Goal: Transaction & Acquisition: Book appointment/travel/reservation

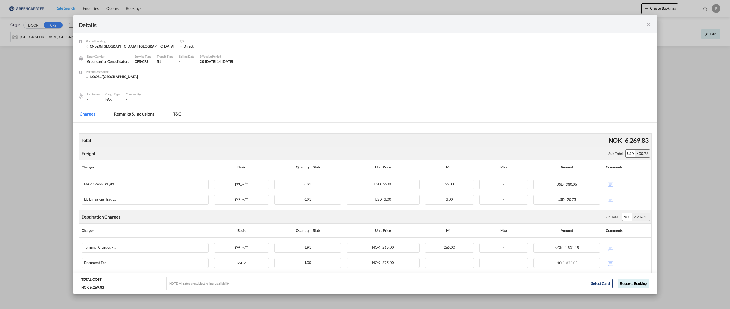
click at [648, 25] on md-icon "icon-close fg-AAA8AD m-0 cursor" at bounding box center [648, 24] width 7 height 7
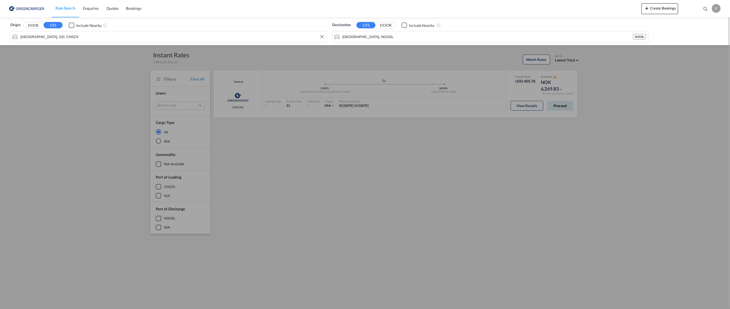
click at [63, 36] on input "[GEOGRAPHIC_DATA], GD, CNSZX" at bounding box center [171, 37] width 303 height 8
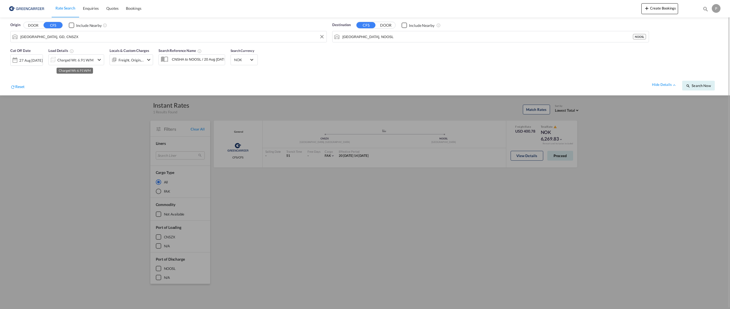
click at [77, 60] on div "Charged Wt: 6.91 W/M" at bounding box center [75, 60] width 36 height 8
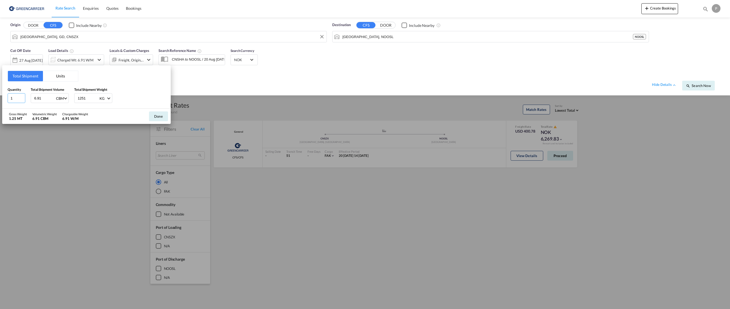
click at [16, 101] on input "1" at bounding box center [17, 98] width 18 height 10
type input "11"
type input "4.678"
click at [86, 97] on input "1251" at bounding box center [88, 98] width 22 height 9
drag, startPoint x: 89, startPoint y: 98, endPoint x: 61, endPoint y: 95, distance: 28.6
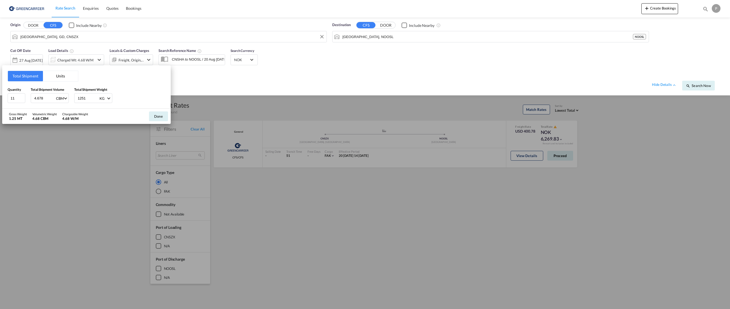
click at [61, 95] on div "Quantity 11 Total Shipment Volume 4.678 CBM CBM CFT Total Shipment Weight 1251 …" at bounding box center [87, 95] width 158 height 16
type input "1339.1"
click at [158, 118] on button "Done" at bounding box center [158, 116] width 19 height 10
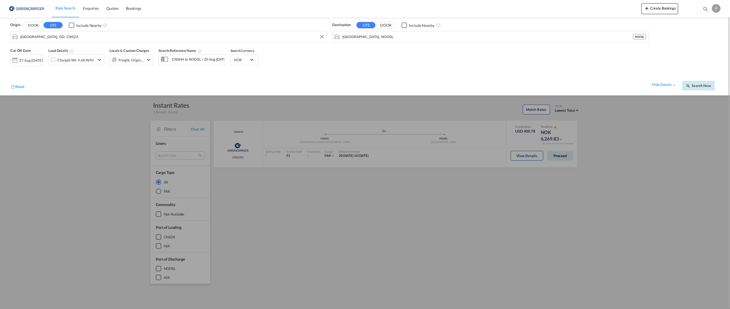
click at [704, 86] on span "Search Now" at bounding box center [698, 85] width 25 height 4
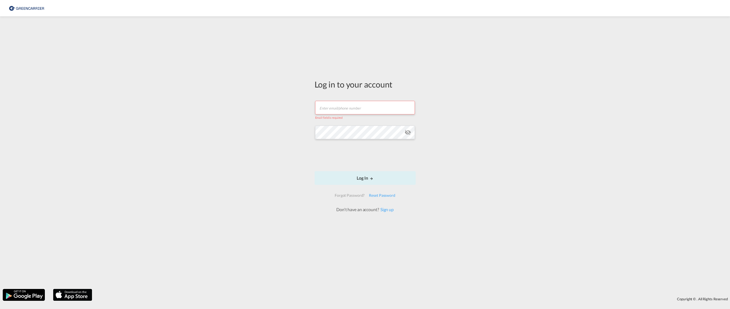
type input "[EMAIL_ADDRESS][DOMAIN_NAME]"
click at [362, 178] on button "Log In" at bounding box center [365, 176] width 101 height 14
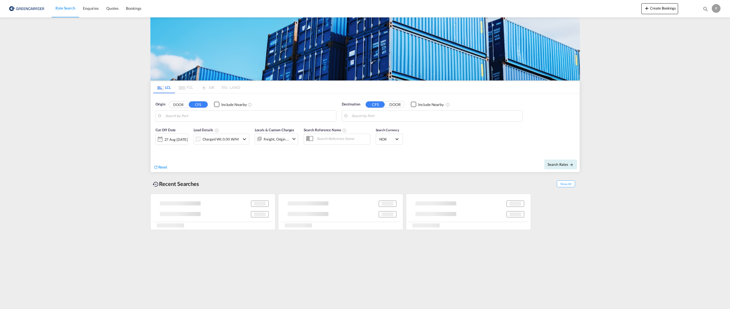
type input "[GEOGRAPHIC_DATA], GD, CNSZX"
type input "[GEOGRAPHIC_DATA], NOOSL"
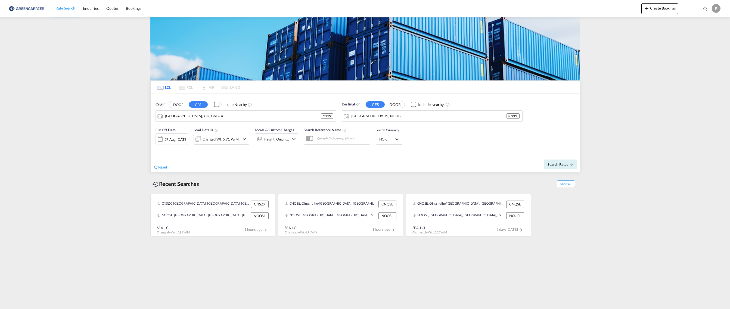
click at [216, 135] on div "Charged Wt: 6.91 W/M" at bounding box center [217, 139] width 46 height 11
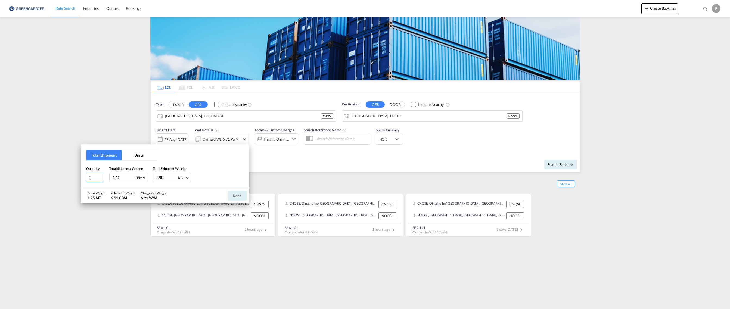
click at [88, 176] on input "1" at bounding box center [95, 178] width 18 height 10
click at [126, 178] on input "6.91" at bounding box center [123, 177] width 22 height 9
type input "4.678"
click at [169, 175] on input "1251" at bounding box center [167, 177] width 22 height 9
drag, startPoint x: 169, startPoint y: 177, endPoint x: 123, endPoint y: 174, distance: 45.8
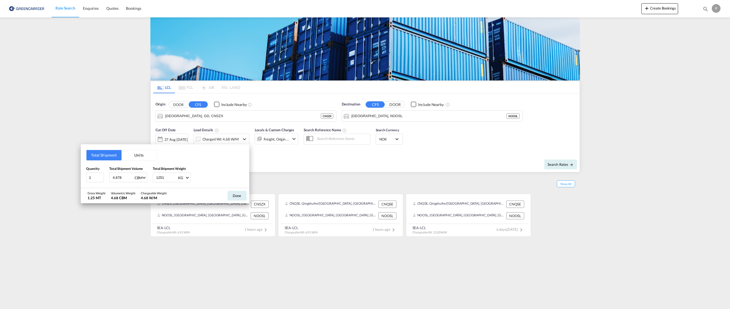
click at [123, 174] on div "Quantity 1 Total Shipment Volume 4.678 CBM CBM CFT Total Shipment Weight 1251 K…" at bounding box center [165, 174] width 158 height 16
type input "1339.1"
click at [237, 197] on button "Done" at bounding box center [237, 196] width 19 height 10
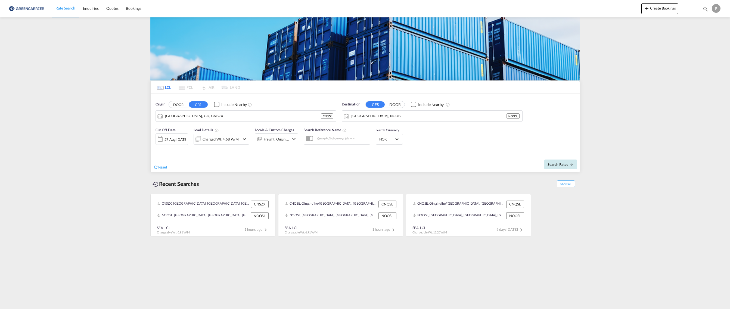
click at [566, 168] on button "Search Rates" at bounding box center [560, 165] width 33 height 10
type input "CNSZX to NOOSL / 27 Aug [DATE]"
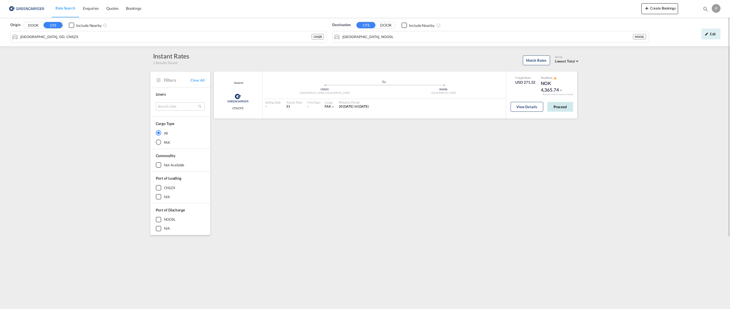
click at [558, 107] on button "Proceed" at bounding box center [560, 107] width 26 height 10
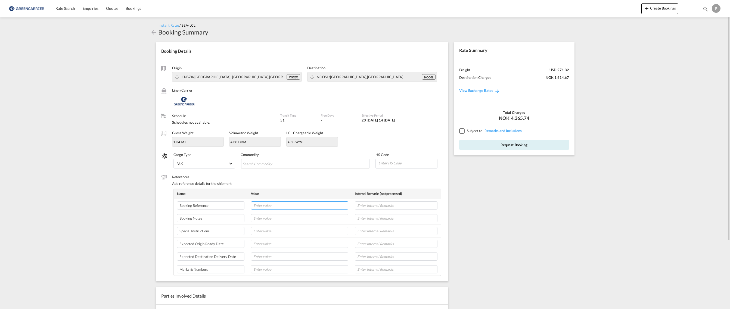
click at [269, 206] on input "text" at bounding box center [299, 206] width 97 height 8
type input "Kaizen Ref"
type input "22461"
click at [219, 205] on tr "Booking Reference Kaizen Ref 22461" at bounding box center [307, 205] width 267 height 13
click at [395, 207] on input "22461" at bounding box center [396, 206] width 82 height 8
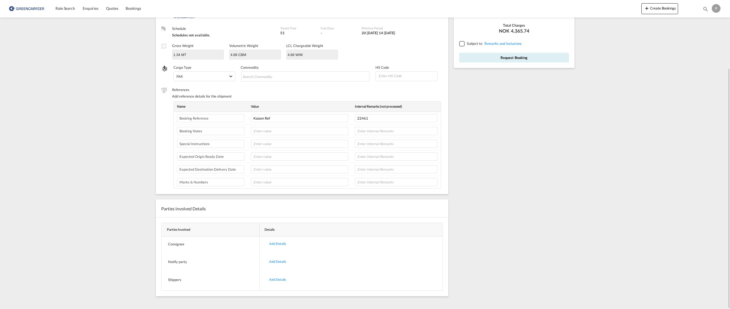
click at [281, 260] on div "Add Details" at bounding box center [277, 262] width 25 height 13
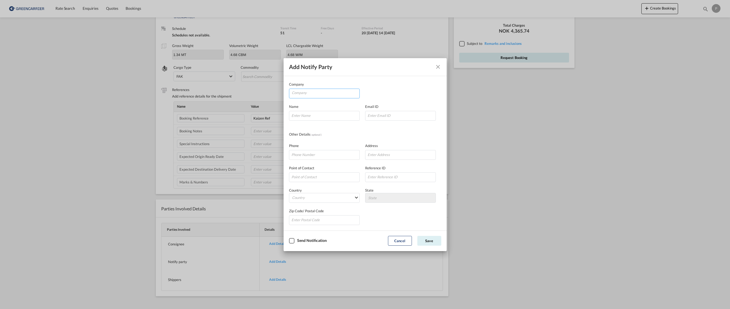
click at [319, 94] on input "Company" at bounding box center [326, 93] width 68 height 8
click at [359, 104] on li "Kaizen Shipping AS" at bounding box center [326, 106] width 68 height 13
type input "Kaizen Shipping AS"
type input "[EMAIL_ADDRESS][DOMAIN_NAME]"
type input "[PHONE_NUMBER]"
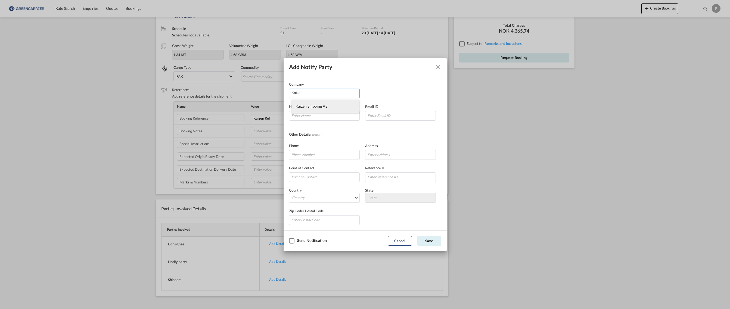
type input "[STREET_ADDRESS]"
type input "1423"
click at [295, 240] on div "Checkbox No Ink" at bounding box center [291, 240] width 5 height 5
click at [433, 241] on button "Save" at bounding box center [429, 241] width 24 height 10
type input "REF 22461"
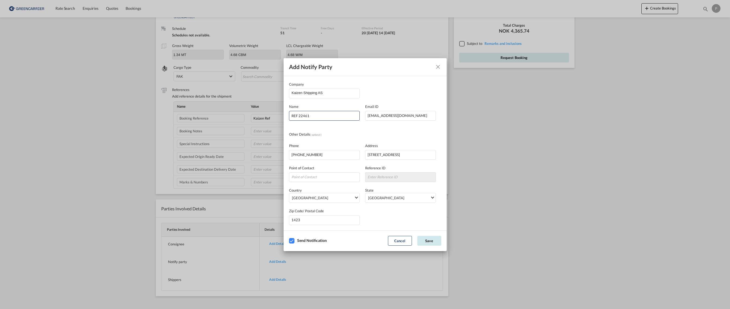
click at [431, 242] on button "Save" at bounding box center [429, 241] width 24 height 10
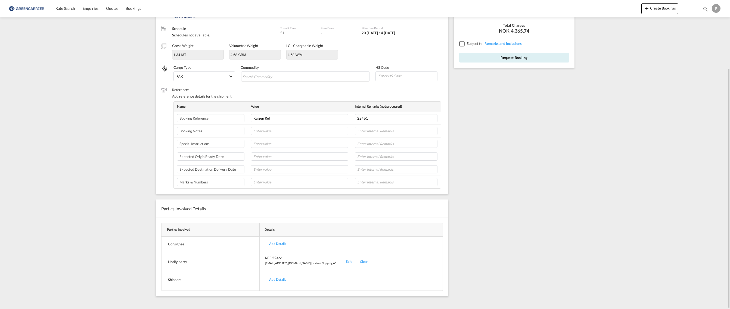
click at [276, 242] on div "Add Details" at bounding box center [277, 244] width 25 height 13
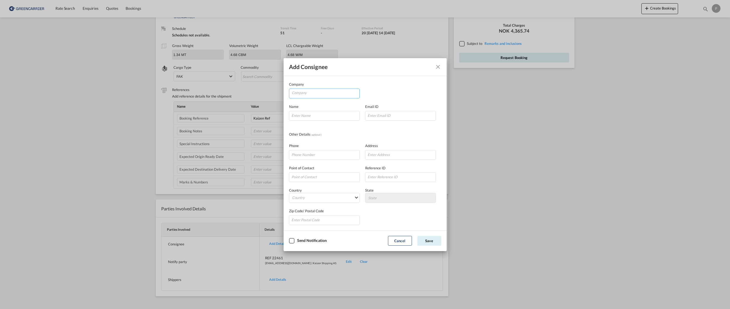
click at [305, 92] on input "Company" at bounding box center [326, 93] width 68 height 8
type input "Pokelageret AS"
type input "[PERSON_NAME]"
type input "[EMAIL_ADDRESS][DOMAIN_NAME]"
type input "[PHONE_NUMBER]"
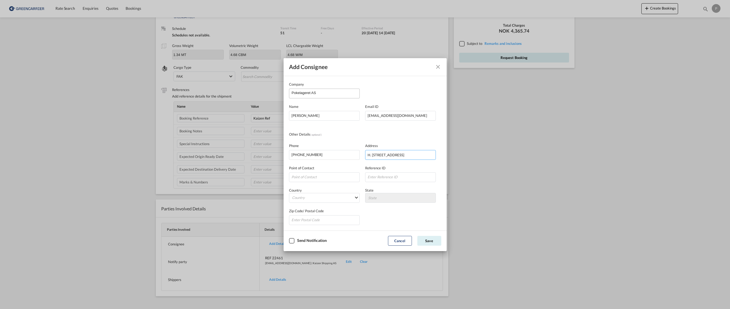
type input "H. [STREET_ADDRESS]"
click at [329, 195] on md-select "Country [GEOGRAPHIC_DATA] [GEOGRAPHIC_DATA] [GEOGRAPHIC_DATA] [US_STATE] [GEOGR…" at bounding box center [324, 198] width 71 height 10
type md-option "[GEOGRAPHIC_DATA]"
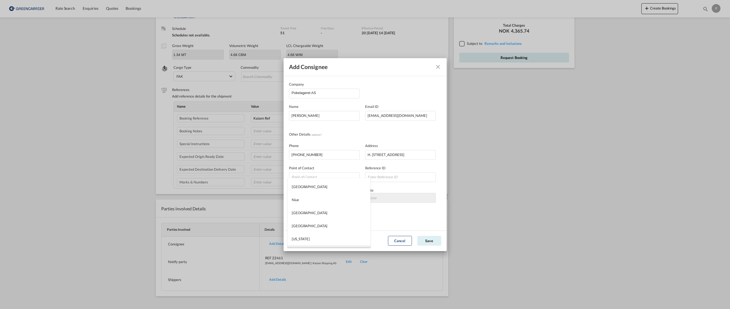
type md-option "[GEOGRAPHIC_DATA]"
click at [320, 240] on md-option "[GEOGRAPHIC_DATA]" at bounding box center [328, 241] width 83 height 13
click at [309, 219] on input "Company Name Email ..." at bounding box center [324, 220] width 71 height 10
type input "1734"
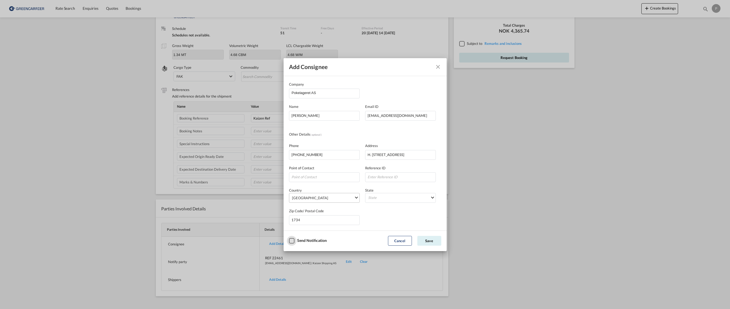
click at [414, 193] on div "State State [GEOGRAPHIC_DATA] [GEOGRAPHIC_DATA] [GEOGRAPHIC_DATA] [GEOGRAPHIC_D…" at bounding box center [403, 195] width 76 height 15
click at [416, 198] on md-select "State [GEOGRAPHIC_DATA] [GEOGRAPHIC_DATA] [GEOGRAPHIC_DATA] [GEOGRAPHIC_DATA] […" at bounding box center [400, 198] width 71 height 10
click at [405, 187] on input "search" at bounding box center [404, 184] width 74 height 13
type input "Hafslund"
drag, startPoint x: 405, startPoint y: 187, endPoint x: 423, endPoint y: 220, distance: 38.1
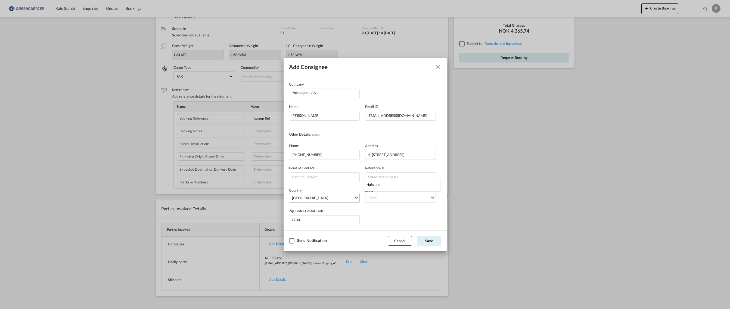
click at [425, 218] on md-backdrop at bounding box center [365, 154] width 730 height 309
click at [428, 216] on div "Zip Code/ Postal Code 1734" at bounding box center [365, 214] width 152 height 22
click at [434, 240] on button "Save" at bounding box center [429, 241] width 24 height 10
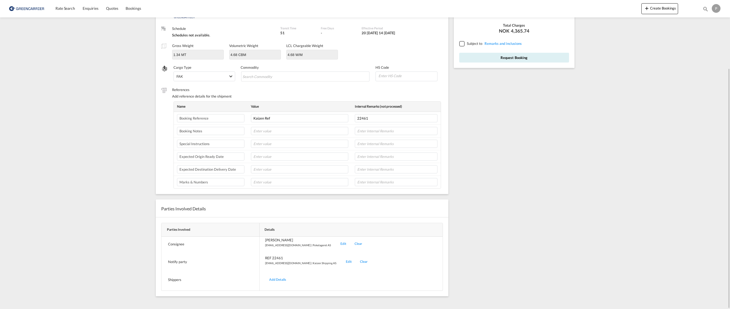
scroll to position [0, 0]
click at [278, 277] on div "Add Details" at bounding box center [277, 280] width 25 height 13
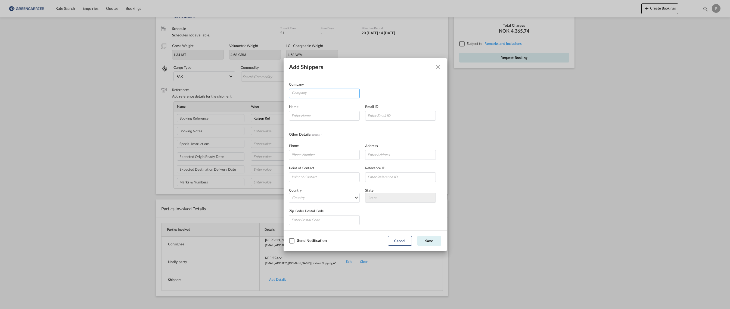
click at [314, 94] on input "Company" at bounding box center [326, 93] width 68 height 8
paste input "G-Rainbow Technology ([GEOGRAPHIC_DATA]) CO.，LTD"
type input "G-Rainbow Technology ([GEOGRAPHIC_DATA]) CO.，LTD"
type input "[PERSON_NAME]"
click at [375, 170] on div "Reference ID" at bounding box center [403, 173] width 76 height 17
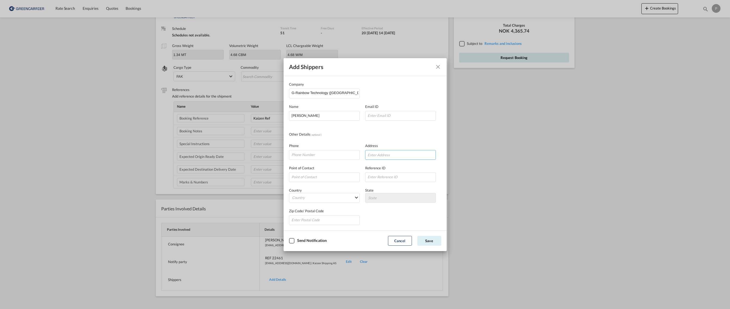
paste input "[STREET_ADDRESS]"
type input "[STREET_ADDRESS]"
click at [309, 196] on md-select "Country [GEOGRAPHIC_DATA] [GEOGRAPHIC_DATA] [GEOGRAPHIC_DATA] [US_STATE] [GEOGR…" at bounding box center [324, 198] width 71 height 10
type md-option "[GEOGRAPHIC_DATA]"
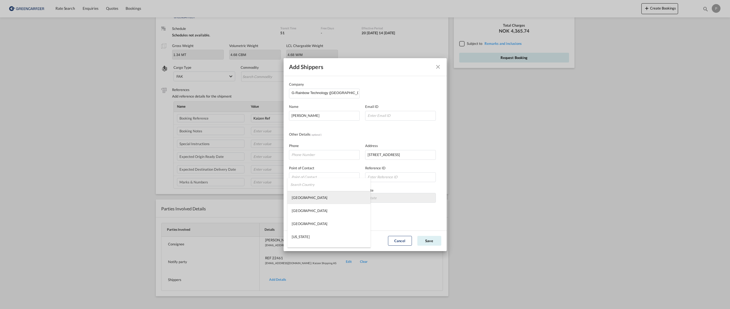
scroll to position [533, 0]
type md-option "[PERSON_NAME]"
type md-option "[GEOGRAPHIC_DATA]"
click at [412, 195] on md-select "State [GEOGRAPHIC_DATA] [GEOGRAPHIC_DATA] [GEOGRAPHIC_DATA] [PERSON_NAME][GEOGR…" at bounding box center [400, 198] width 71 height 10
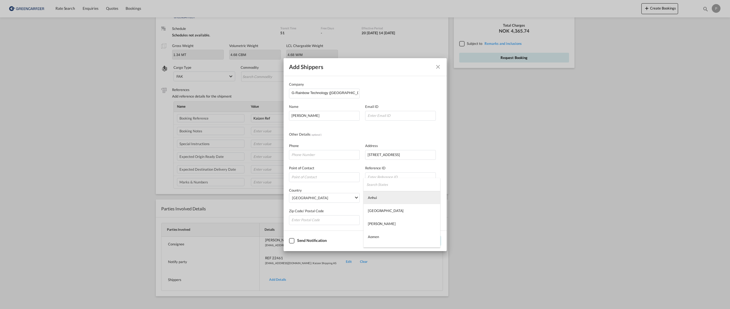
type md-option "Anhui"
type md-option "[GEOGRAPHIC_DATA]"
click at [374, 133] on md-backdrop at bounding box center [365, 154] width 730 height 309
paste input "[PHONE_NUMBER]|"
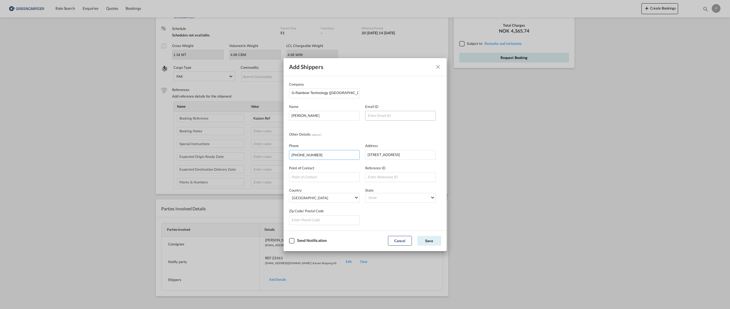
type input "[PHONE_NUMBER]"
click at [395, 114] on input "Company Name Email ..." at bounding box center [400, 116] width 71 height 10
paste input "[EMAIL_ADDRESS][DOMAIN_NAME]"
type input "[EMAIL_ADDRESS][DOMAIN_NAME]"
click at [393, 95] on div "Company G-Rainbow Technology ([GEOGRAPHIC_DATA]) CO.，LTD" at bounding box center [365, 90] width 152 height 17
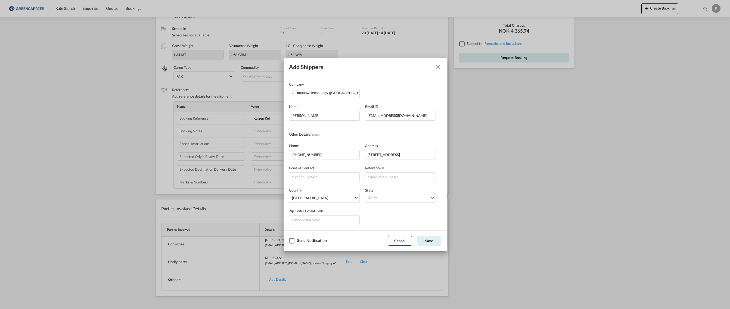
click at [293, 241] on div "Checkbox No Ink" at bounding box center [291, 240] width 5 height 5
click at [432, 241] on button "Save" at bounding box center [429, 241] width 24 height 10
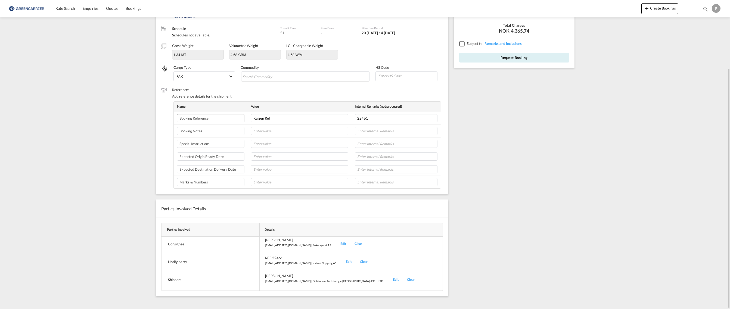
scroll to position [0, 0]
click at [408, 77] on input at bounding box center [407, 76] width 59 height 8
paste input "3923300000"
type input "3923300000"
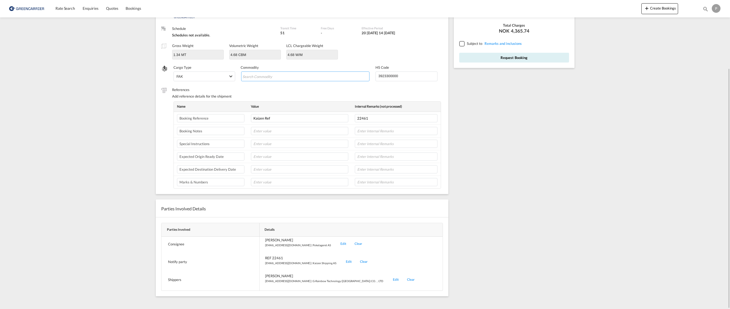
click at [331, 77] on md-chips-wrap "Chips container with autocompletion. Enter the text area, type text to search, …" at bounding box center [305, 77] width 128 height 10
type input "PET Box"
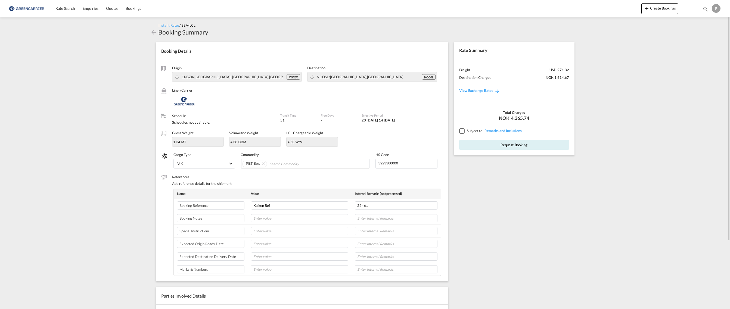
click at [461, 130] on div at bounding box center [461, 130] width 5 height 5
click at [504, 144] on button "Request Booking" at bounding box center [514, 145] width 110 height 10
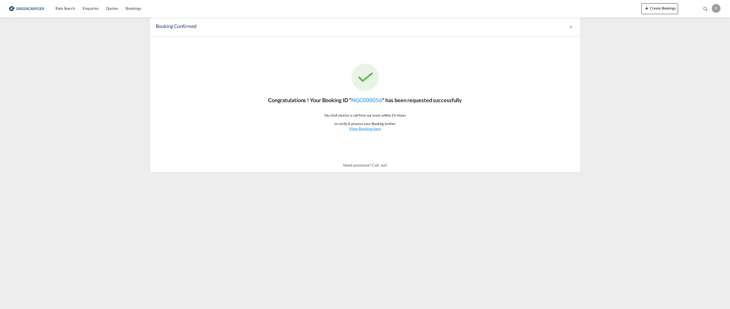
drag, startPoint x: 378, startPoint y: 102, endPoint x: 352, endPoint y: 103, distance: 25.6
click at [352, 103] on p "Congratulations ! Your Booking ID " NGC000056 " has been requested successfully" at bounding box center [365, 100] width 194 height 8
copy p "NGC000056"
